Goal: Task Accomplishment & Management: Complete application form

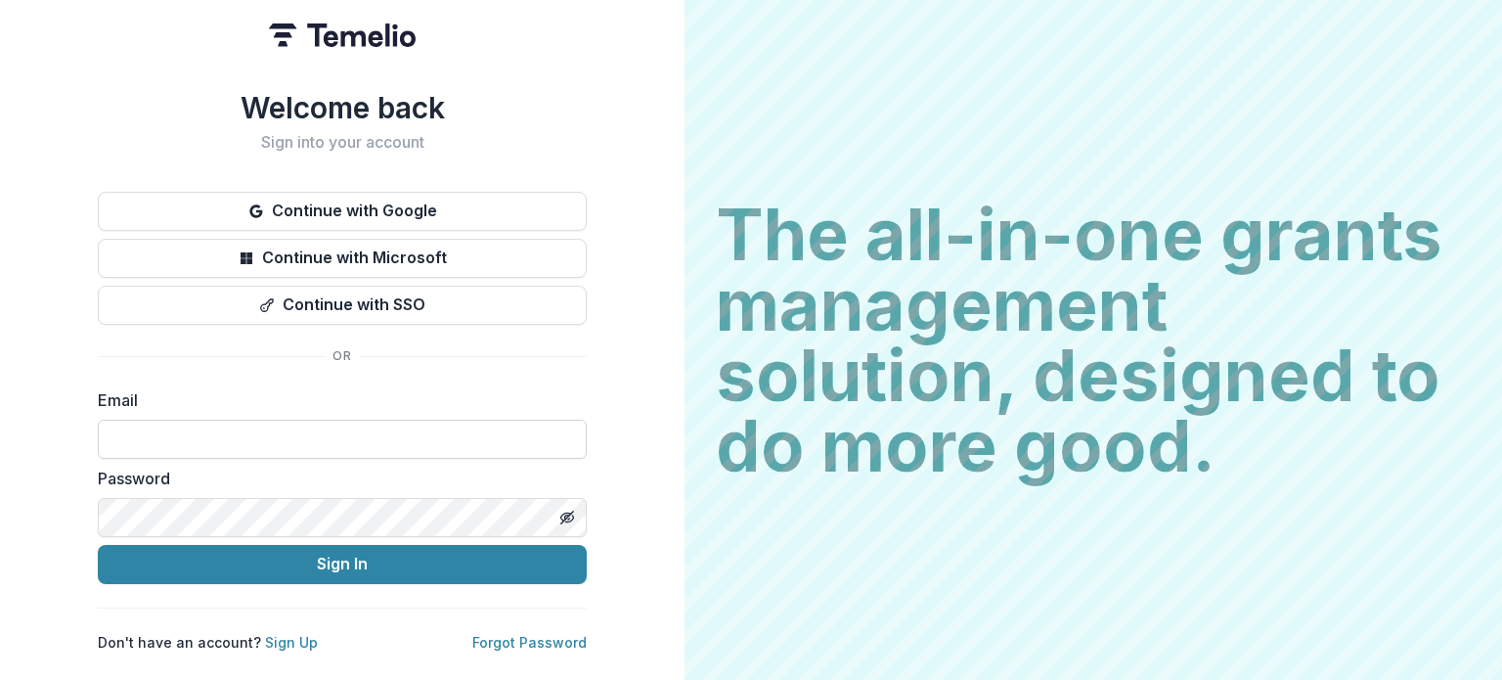
click at [477, 429] on input at bounding box center [342, 439] width 489 height 39
drag, startPoint x: 477, startPoint y: 429, endPoint x: 462, endPoint y: 457, distance: 31.5
click at [477, 429] on input at bounding box center [342, 439] width 489 height 39
type input "**********"
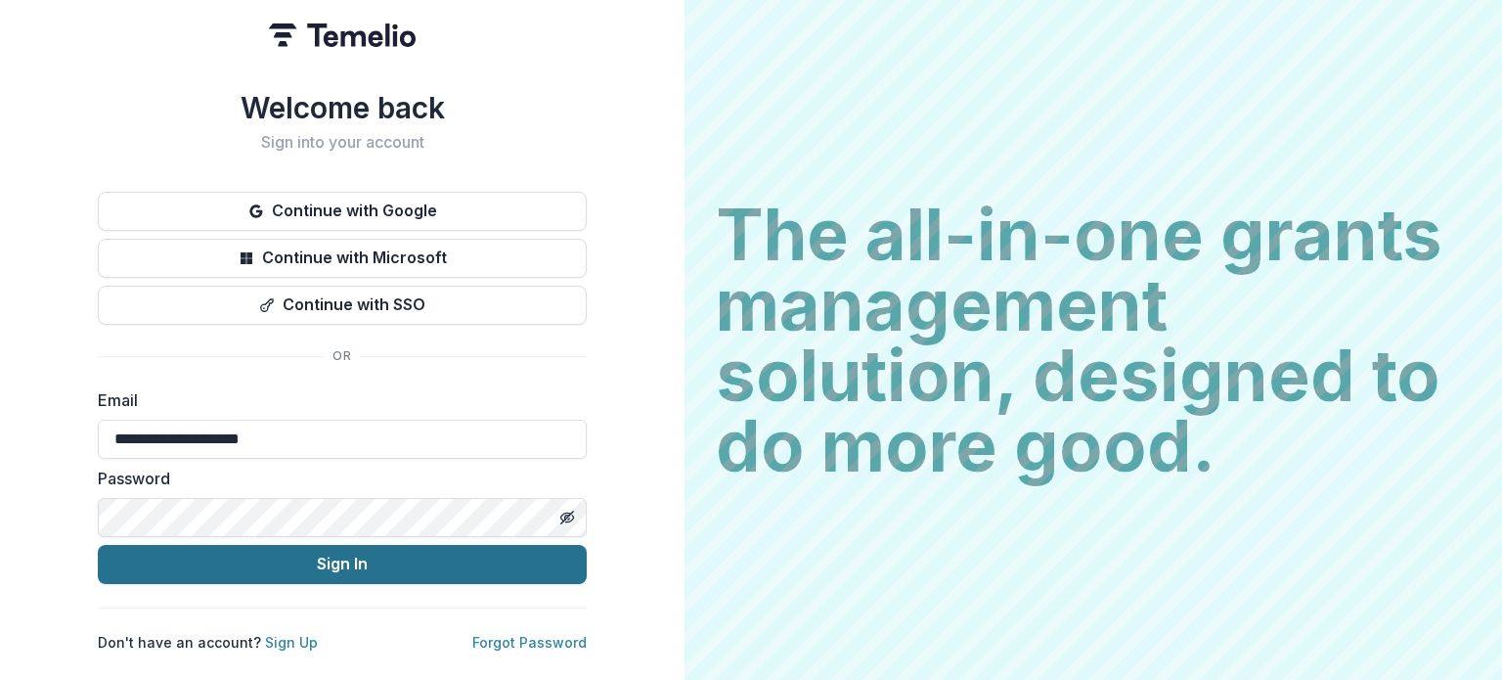
click at [321, 559] on button "Sign In" at bounding box center [342, 564] width 489 height 39
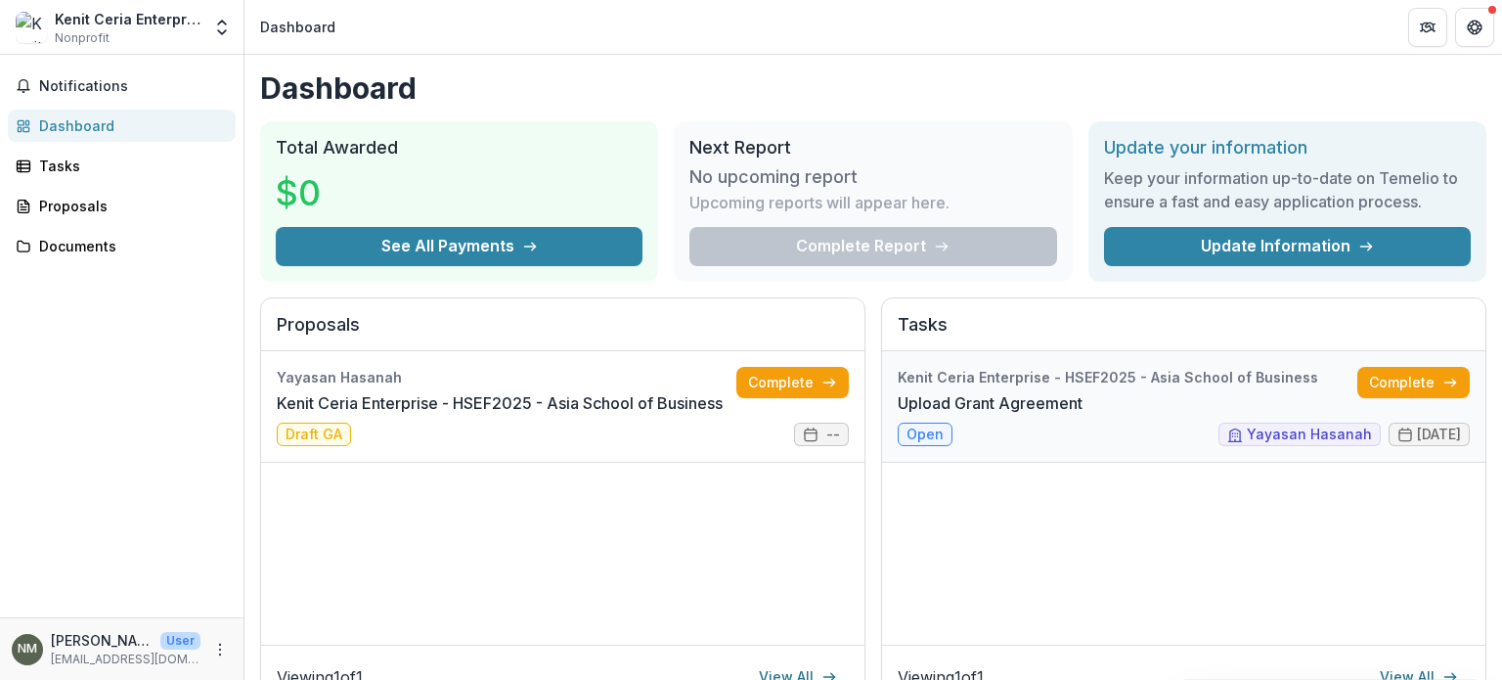
click at [1083, 391] on link "Upload Grant Agreement" at bounding box center [990, 402] width 185 height 23
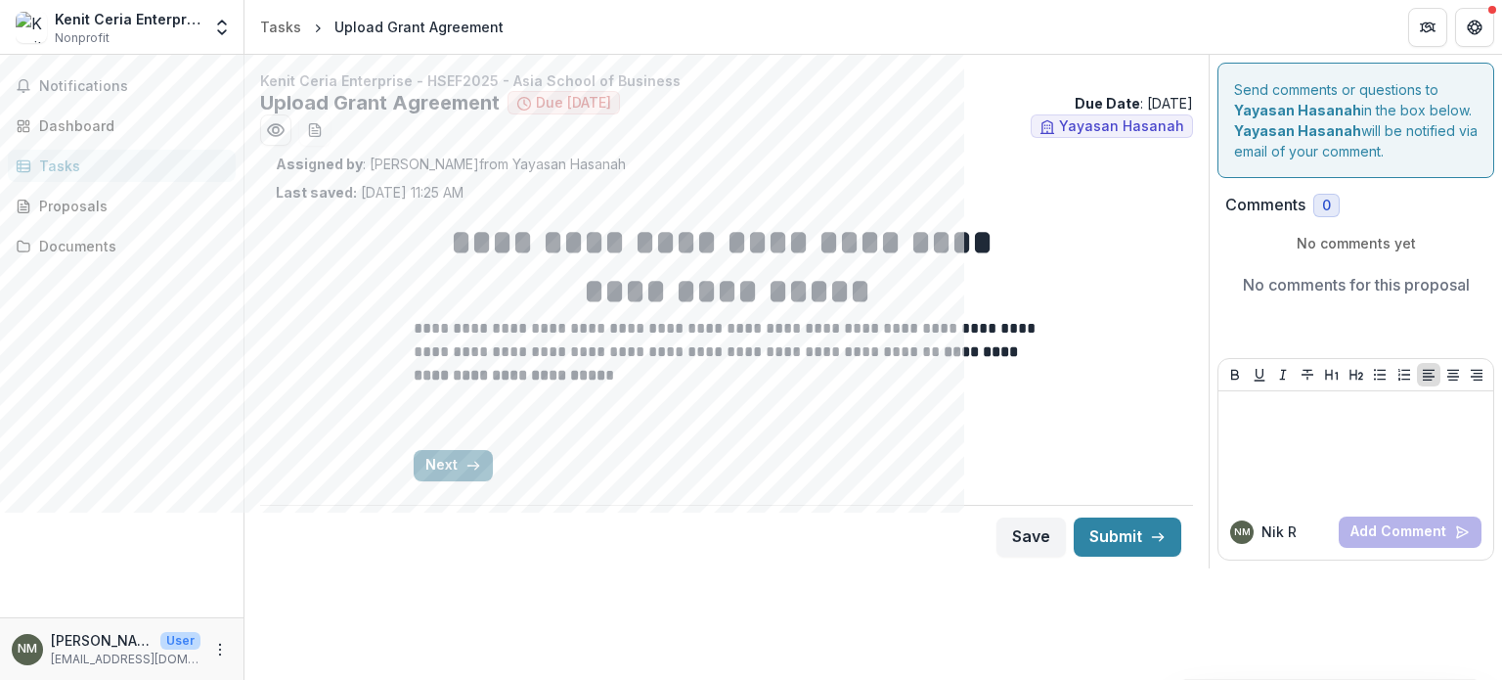
click at [450, 462] on button "Next" at bounding box center [453, 465] width 79 height 31
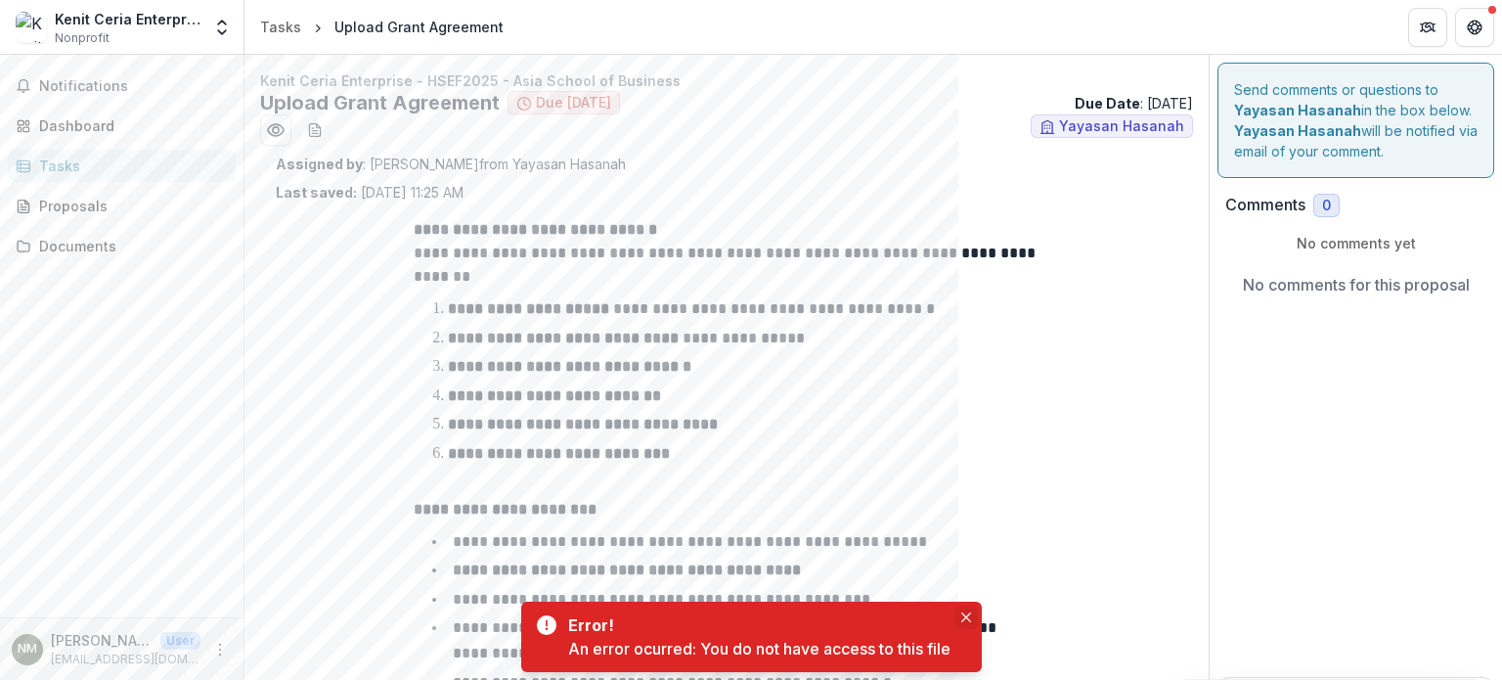
click at [966, 615] on icon "Close" at bounding box center [965, 617] width 10 height 10
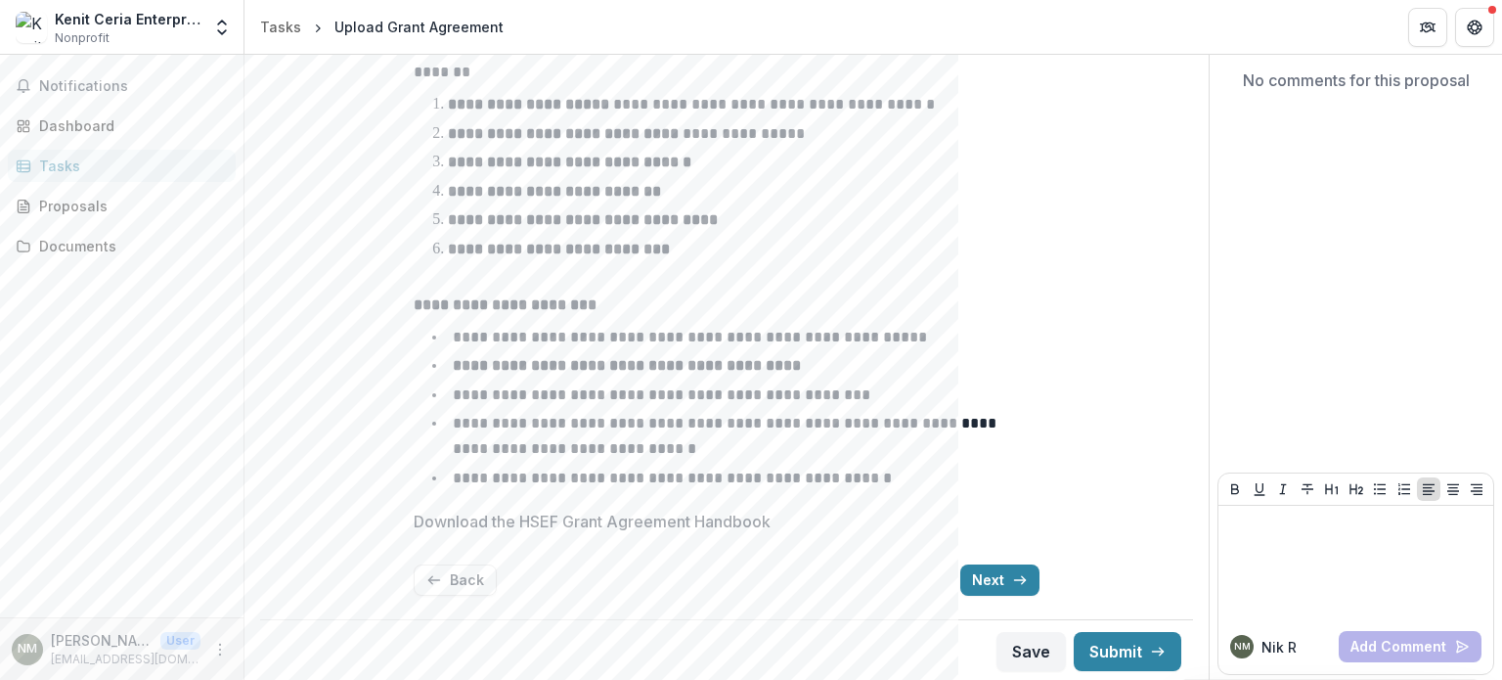
scroll to position [207, 0]
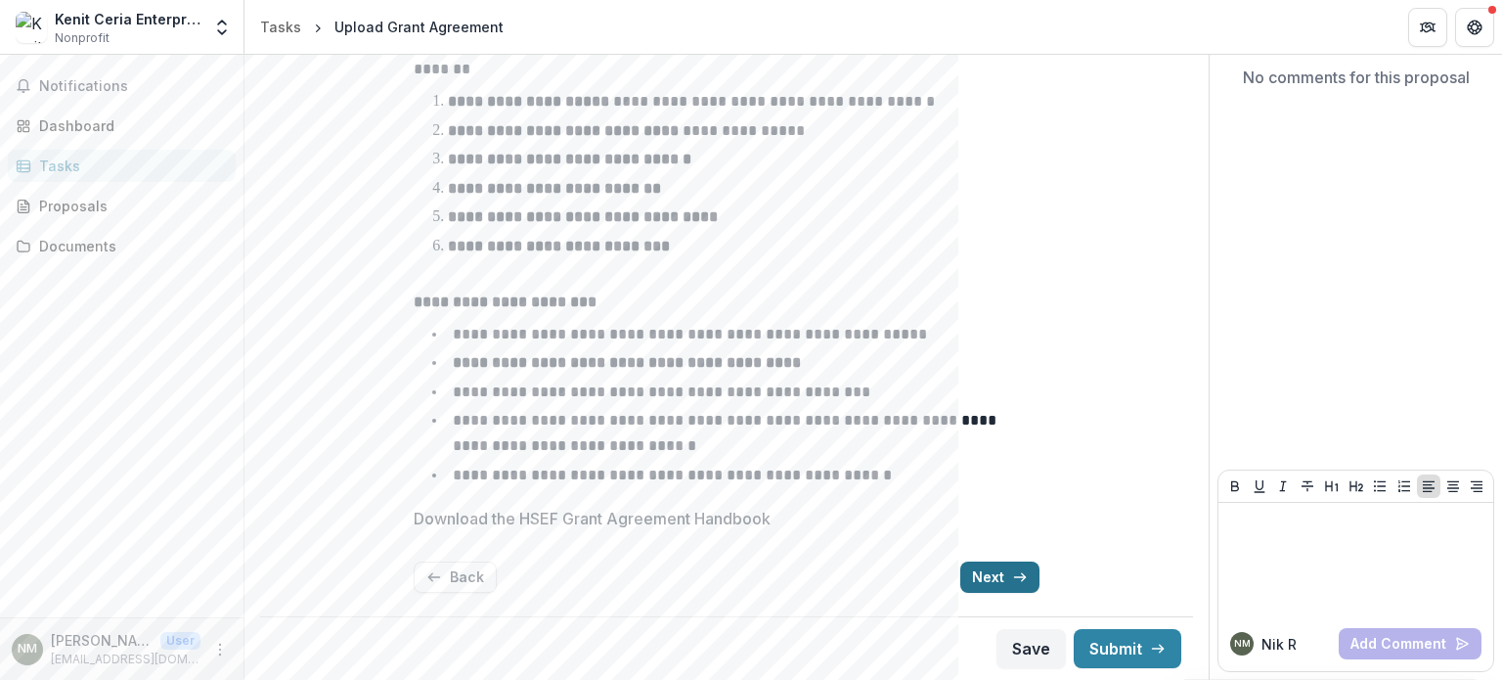
click at [997, 565] on button "Next" at bounding box center [999, 576] width 79 height 31
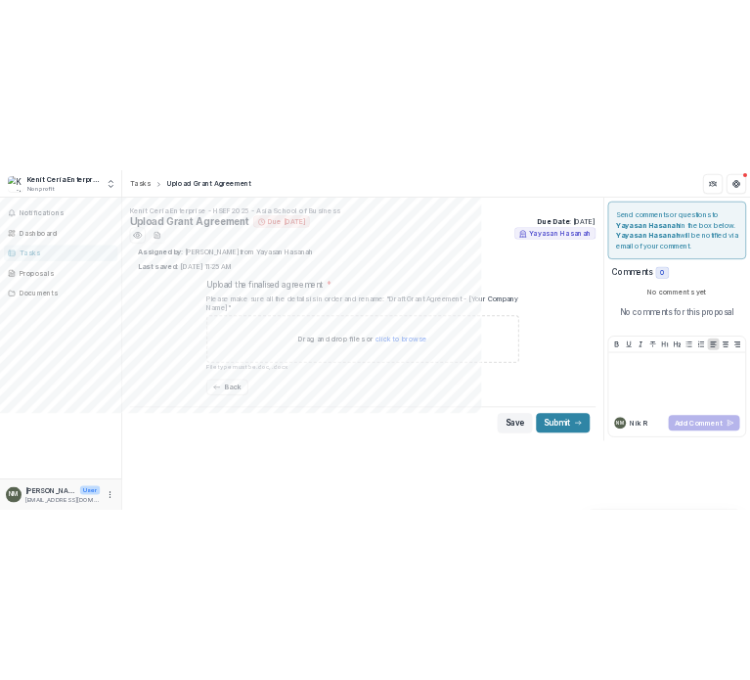
scroll to position [0, 0]
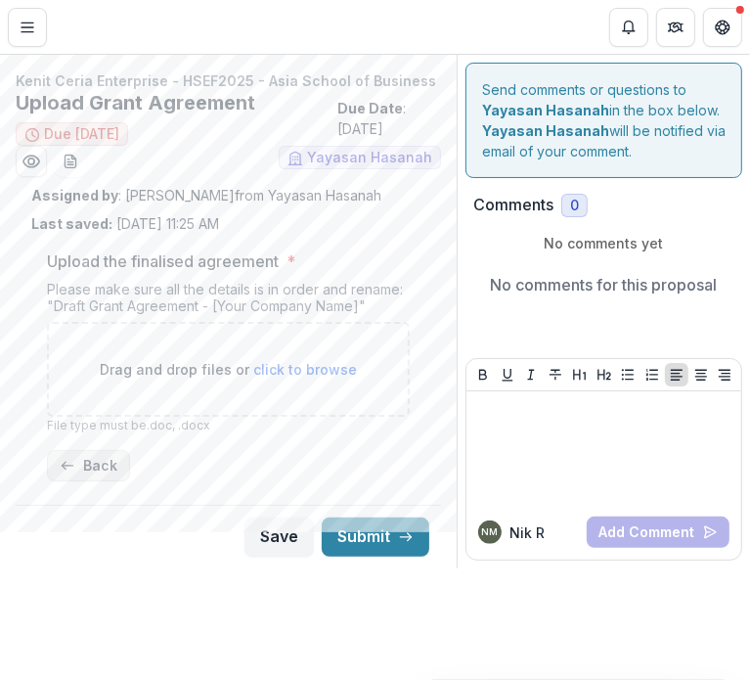
click at [66, 481] on button "Back" at bounding box center [88, 465] width 83 height 31
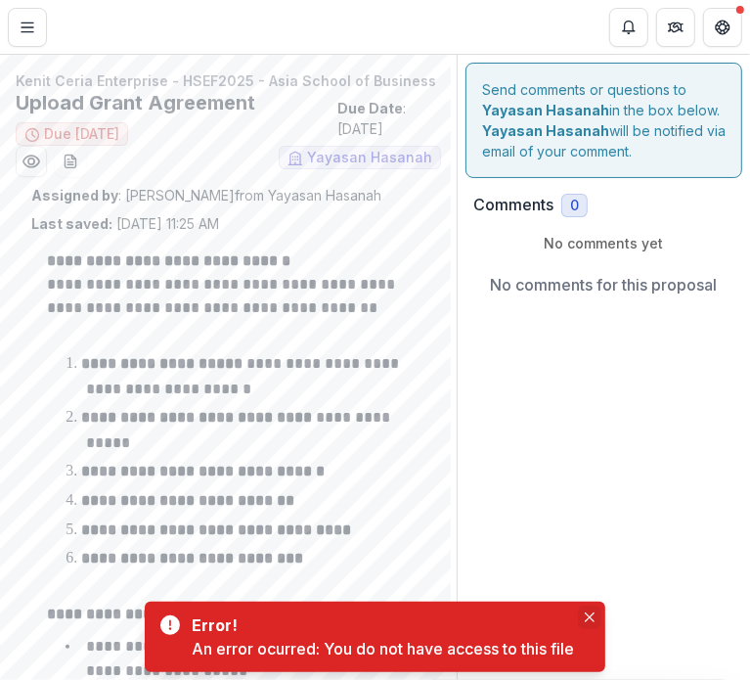
click at [587, 615] on icon "Close" at bounding box center [590, 617] width 10 height 10
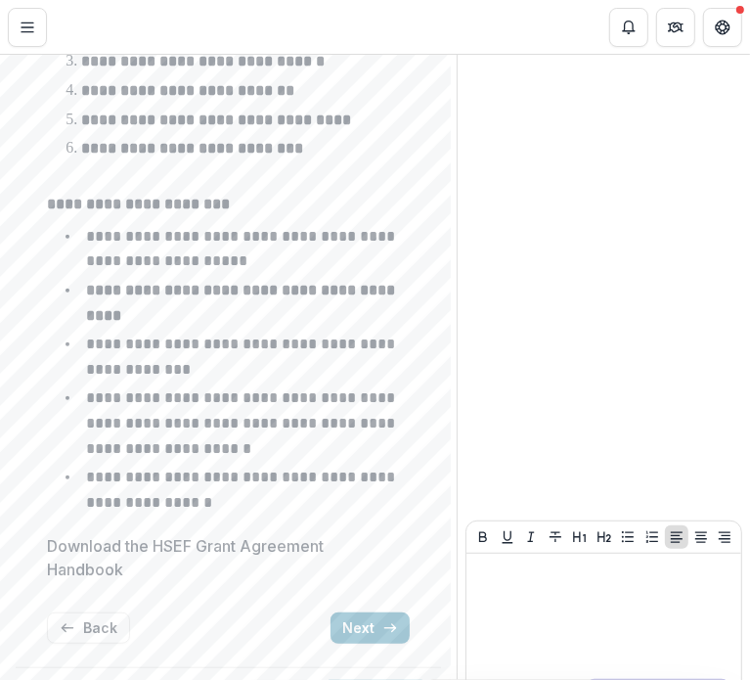
scroll to position [481, 0]
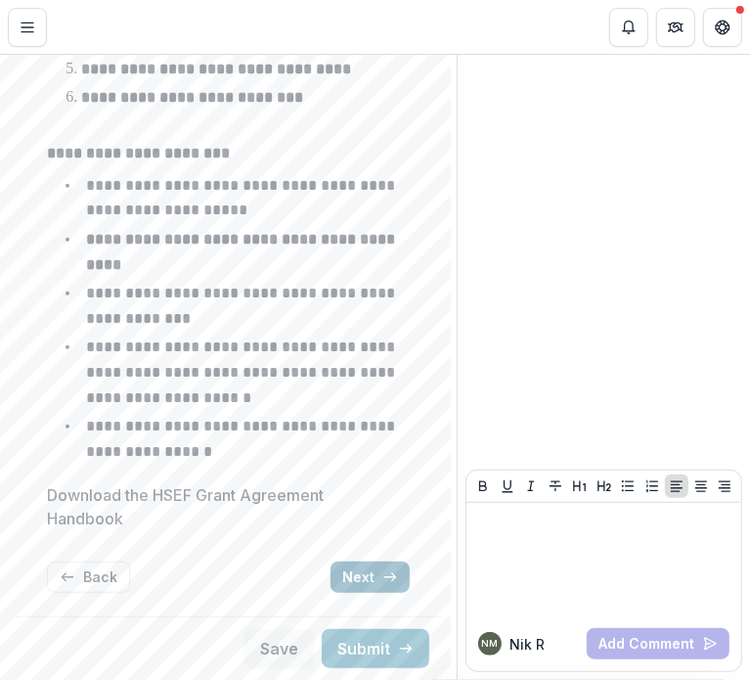
click at [356, 568] on button "Next" at bounding box center [370, 576] width 79 height 31
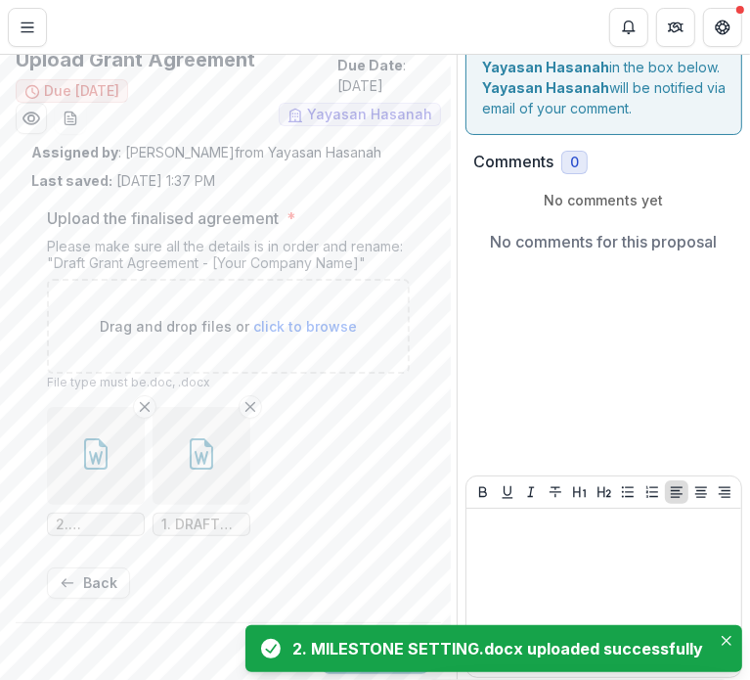
scroll to position [67, 0]
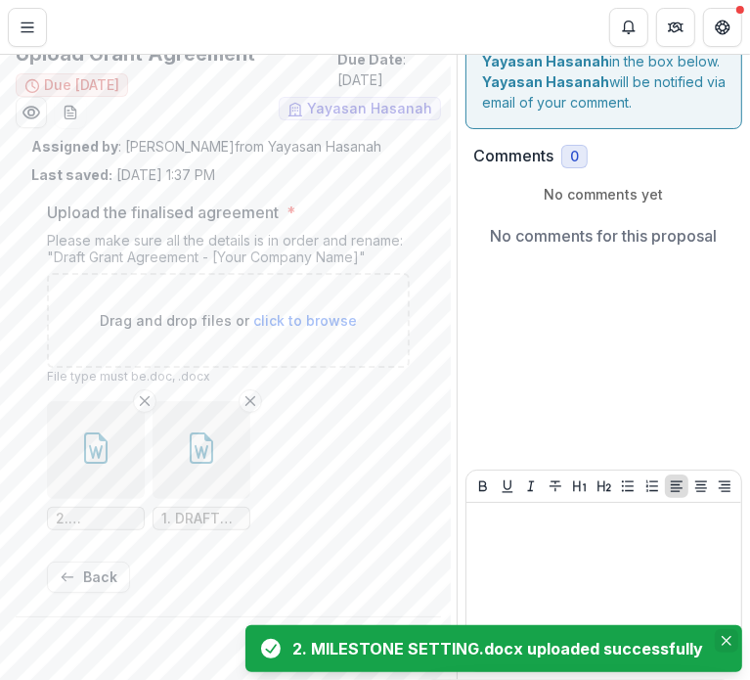
click at [735, 639] on button "Close" at bounding box center [726, 640] width 23 height 23
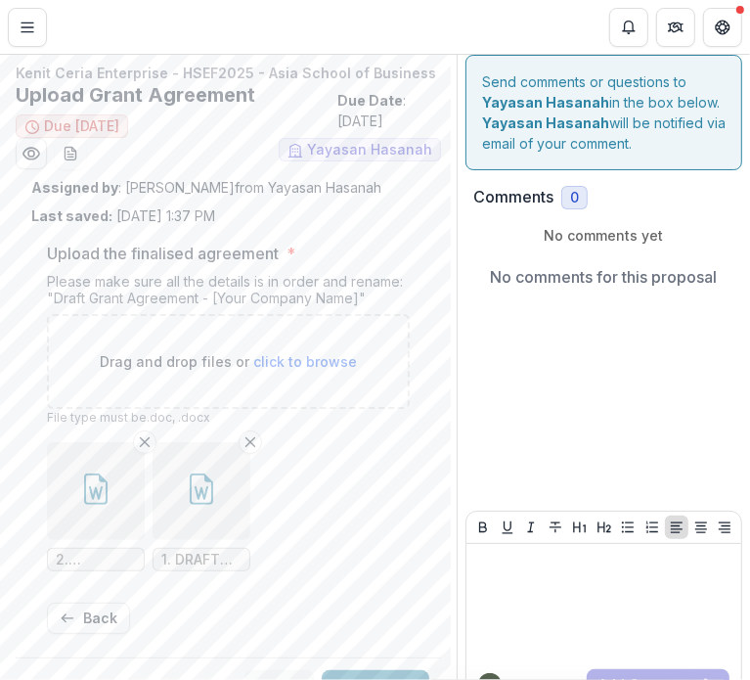
scroll to position [0, 0]
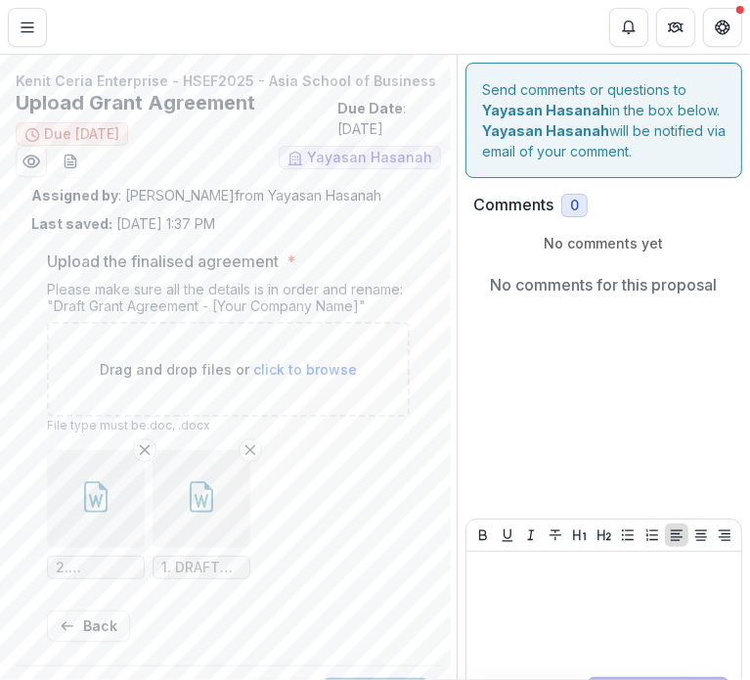
drag, startPoint x: 200, startPoint y: 518, endPoint x: 74, endPoint y: 527, distance: 126.5
click at [74, 527] on ul "2. MILESTONE SETTING.docx 1. DRAFT GRANT AGREEMENT - KENIT CERIA ENTERPRISE.docx" at bounding box center [228, 514] width 363 height 129
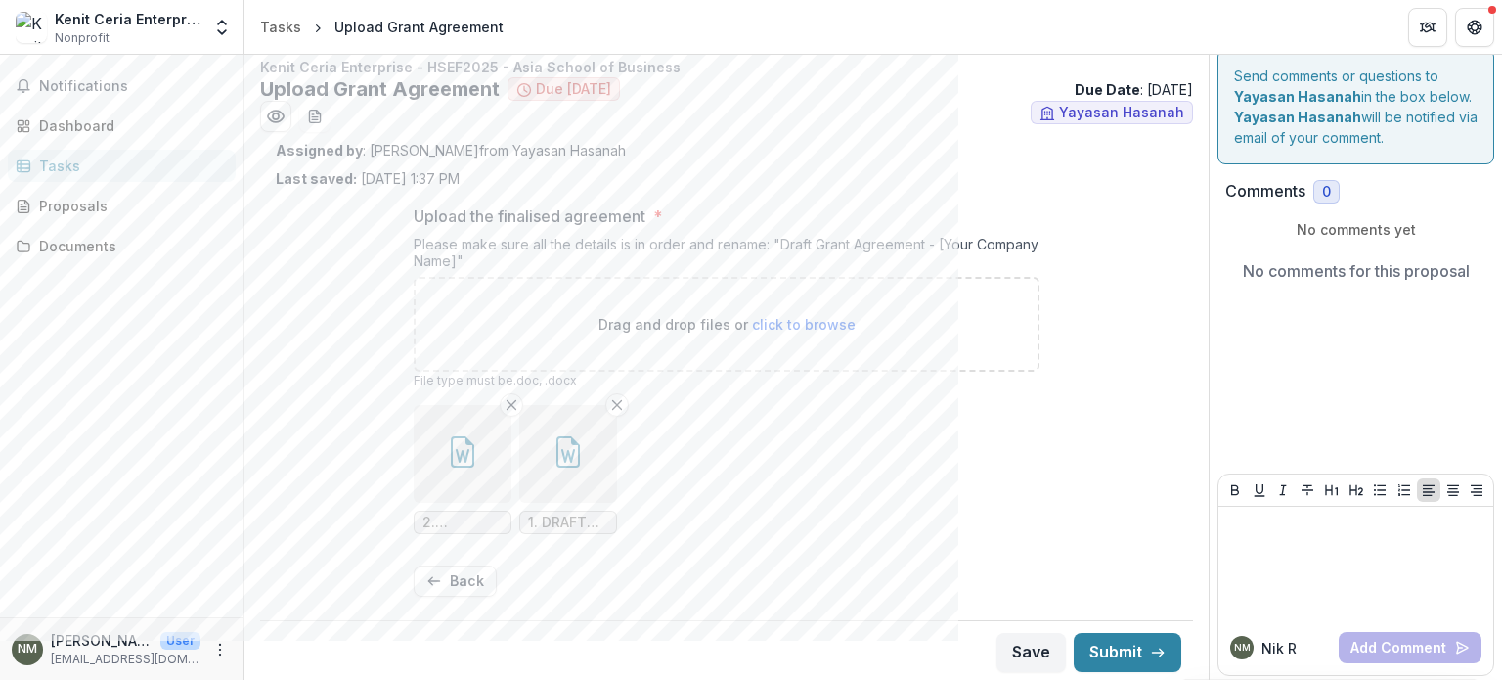
scroll to position [16, 0]
click at [1149, 637] on button "Submit" at bounding box center [1128, 650] width 108 height 39
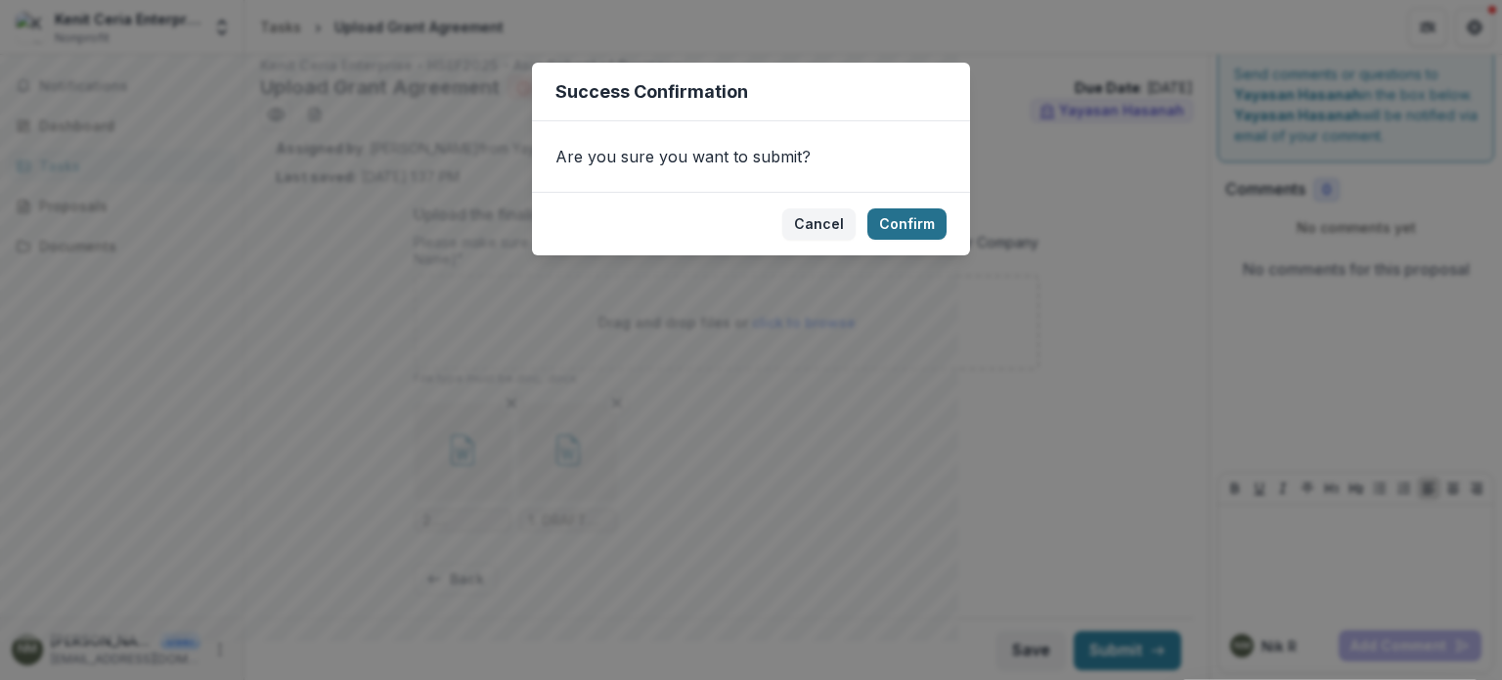
click at [879, 231] on button "Confirm" at bounding box center [907, 223] width 79 height 31
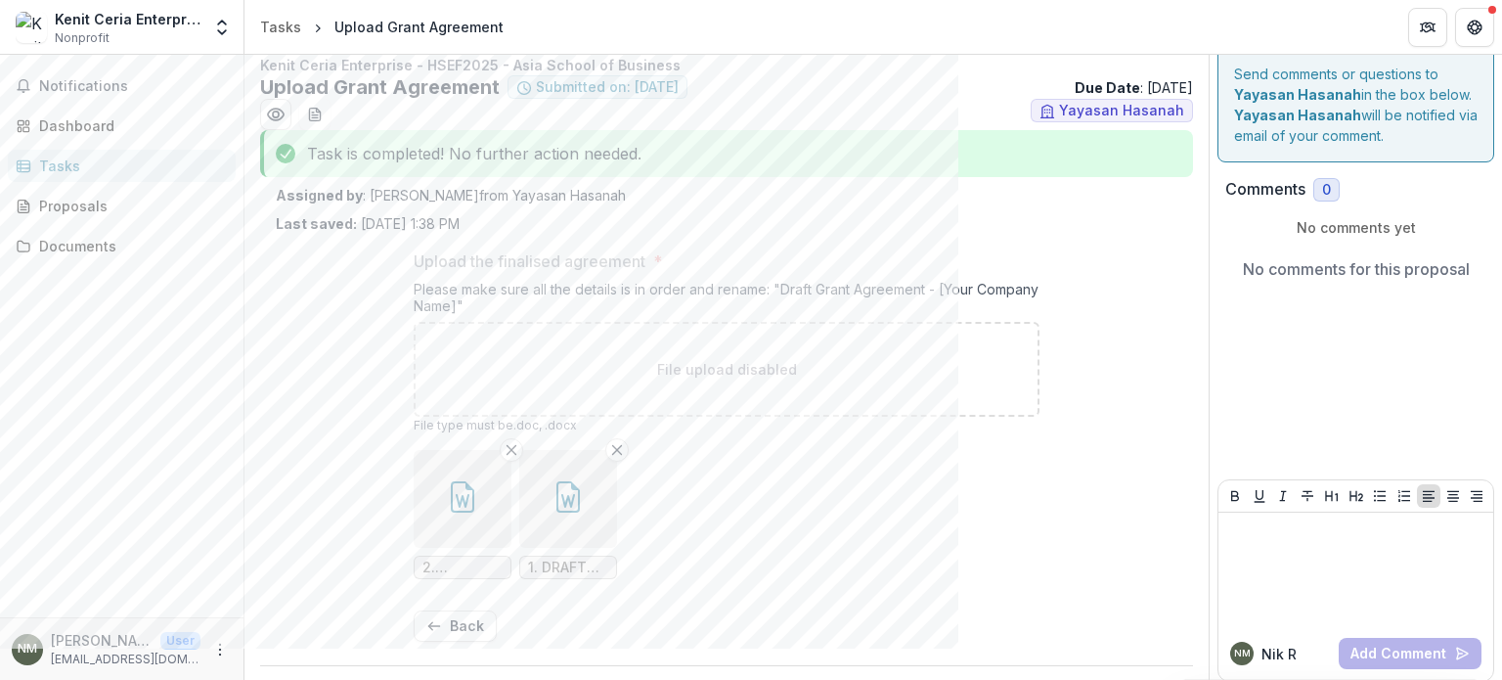
click at [146, 168] on div "Tasks" at bounding box center [129, 166] width 181 height 21
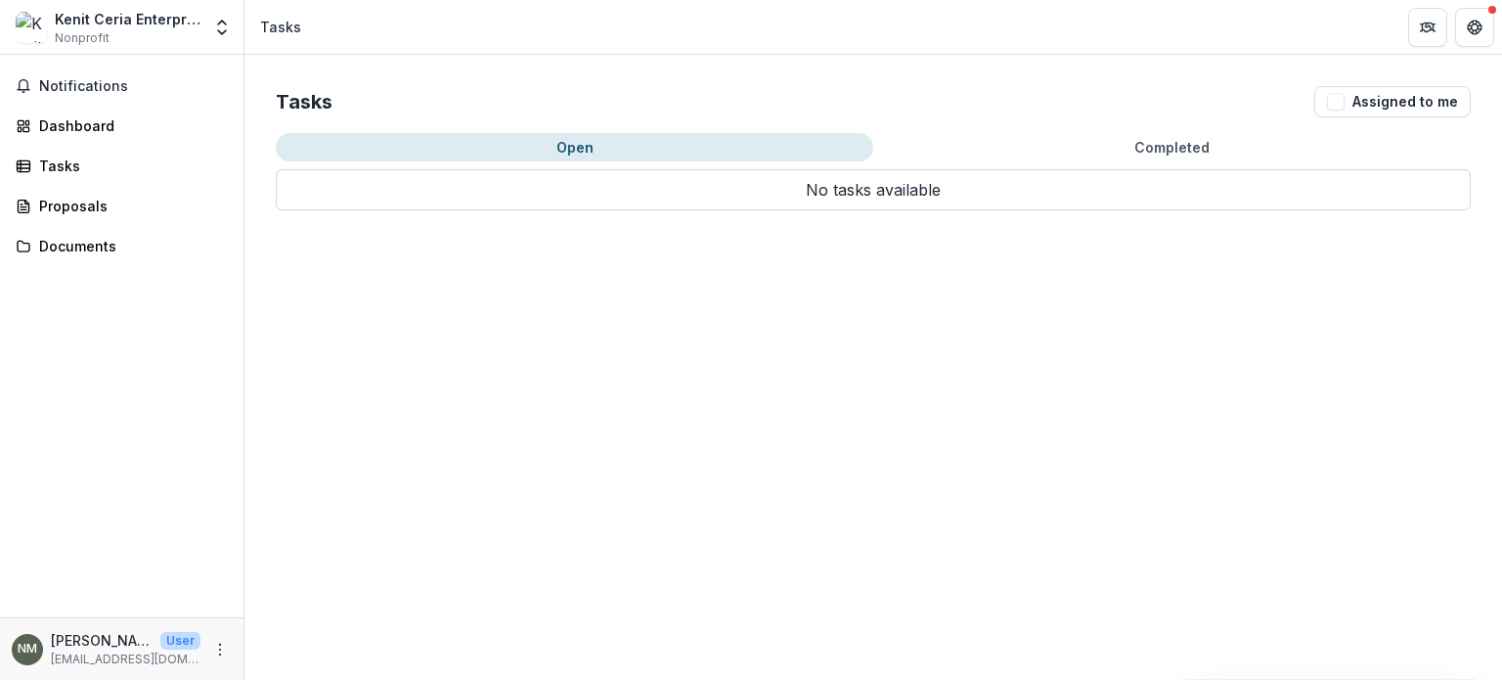
drag, startPoint x: 1158, startPoint y: 163, endPoint x: 1177, endPoint y: 143, distance: 27.7
click at [1172, 149] on div "Open Completed No tasks available Task Name Type of Task Submission Name Founda…" at bounding box center [873, 171] width 1195 height 77
click at [1177, 143] on button "Completed" at bounding box center [1172, 147] width 598 height 28
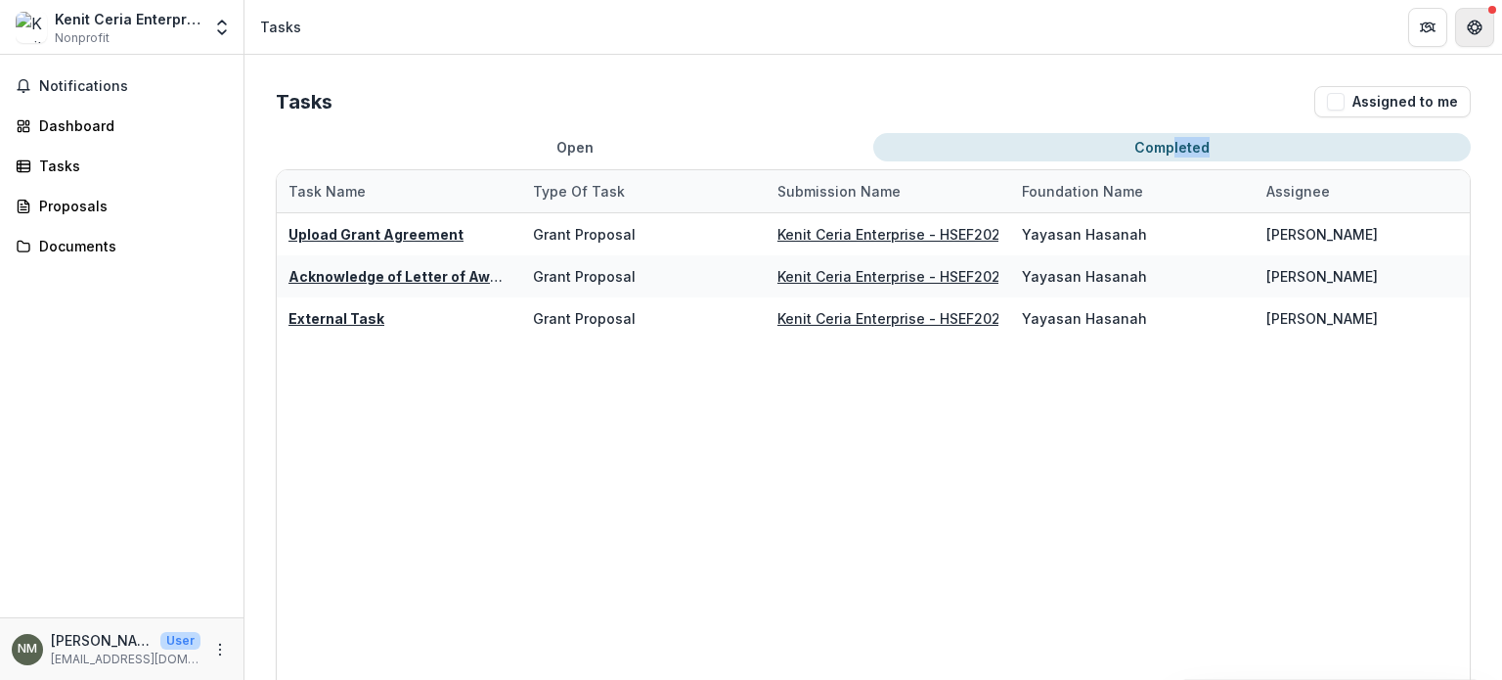
click at [1491, 33] on button "Get Help" at bounding box center [1474, 27] width 39 height 39
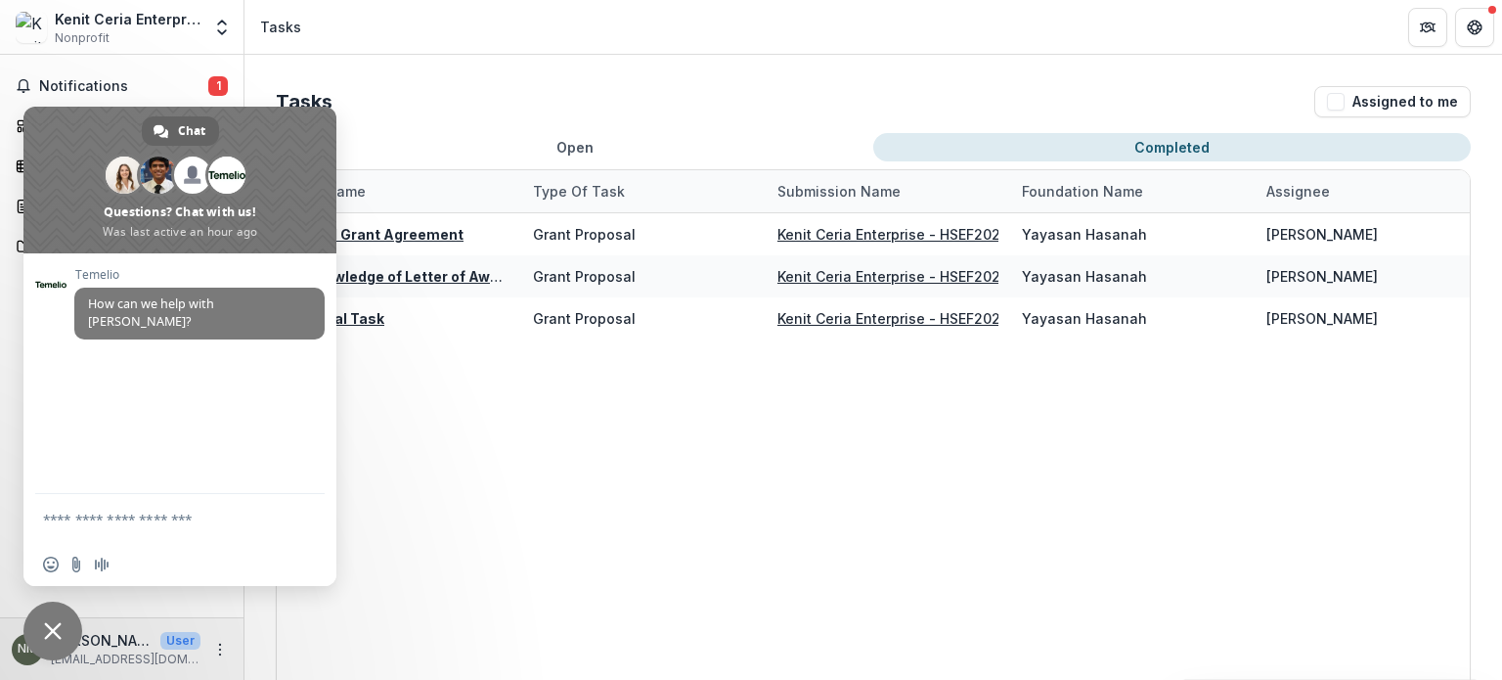
click at [524, 46] on header "Tasks" at bounding box center [874, 27] width 1258 height 54
click at [193, 85] on span "Notifications" at bounding box center [123, 86] width 169 height 17
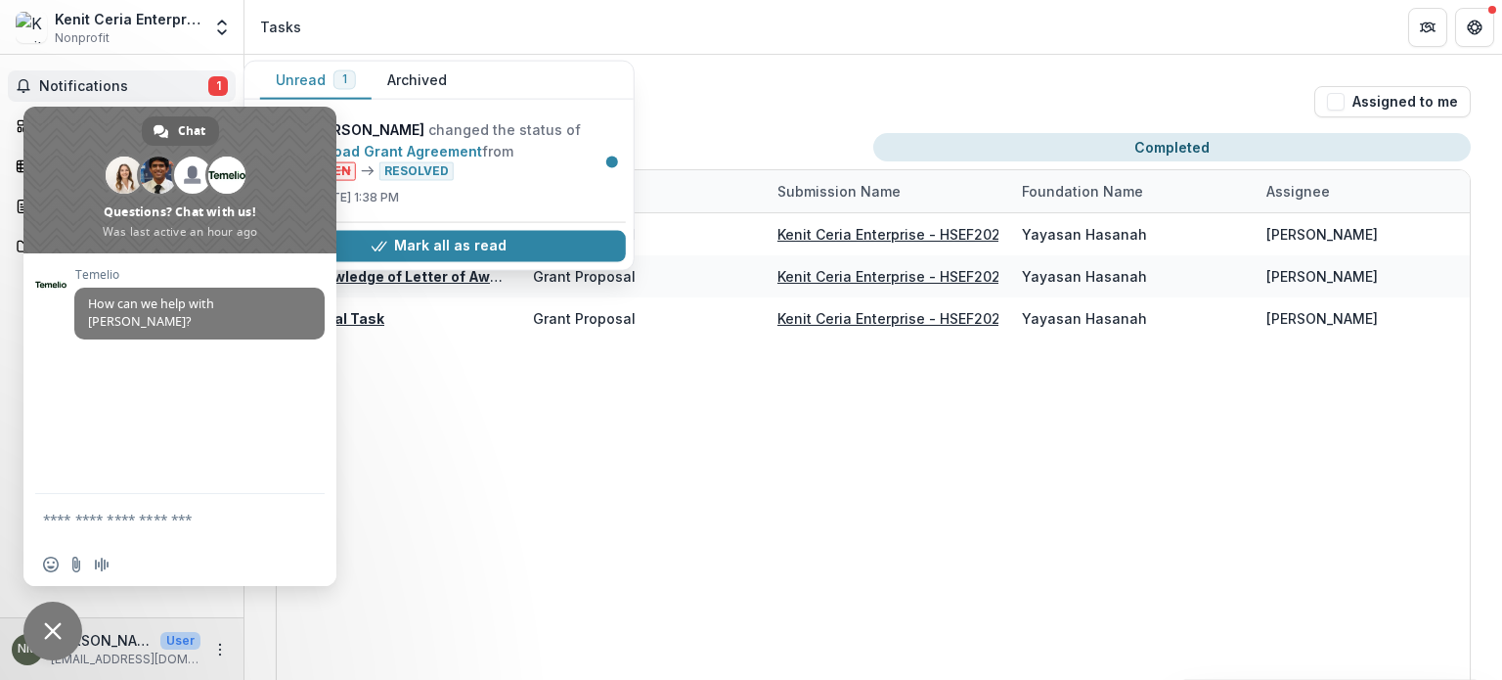
click at [516, 378] on div "Upload Grant Agreement Grant Proposal Kenit Ceria Enterprise - HSEF2025 - Asia …" at bounding box center [1010, 484] width 1467 height 542
